Goal: Find specific page/section

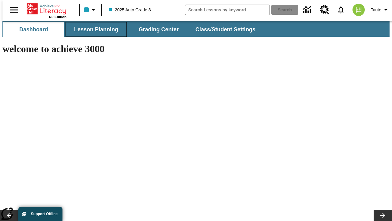
click at [94, 29] on button "Lesson Planning" at bounding box center [96, 29] width 61 height 15
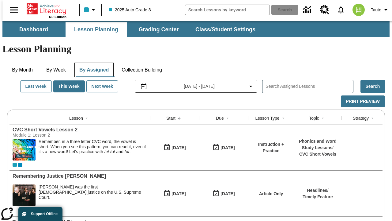
click at [93, 62] on button "By Assigned" at bounding box center [93, 69] width 39 height 15
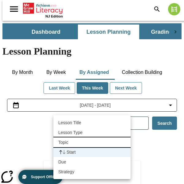
click at [92, 142] on li "Topic" at bounding box center [91, 142] width 77 height 10
